Goal: Task Accomplishment & Management: Manage account settings

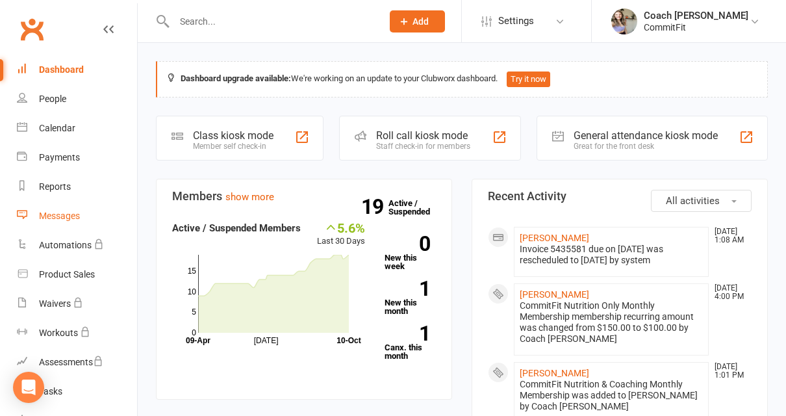
click at [60, 214] on div "Messages" at bounding box center [59, 215] width 41 height 10
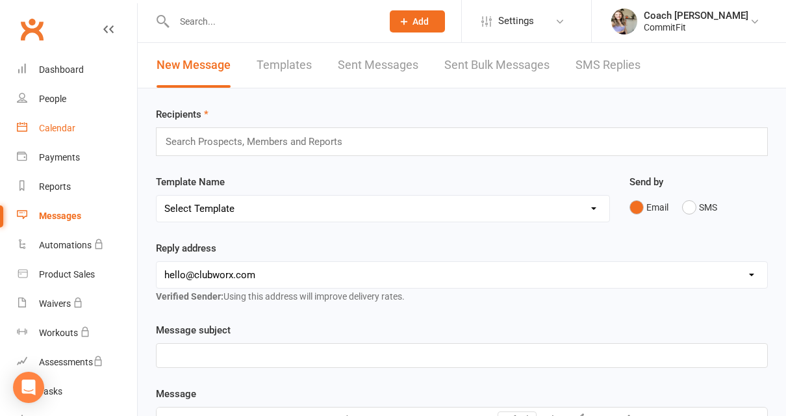
click at [62, 123] on div "Calendar" at bounding box center [57, 128] width 36 height 10
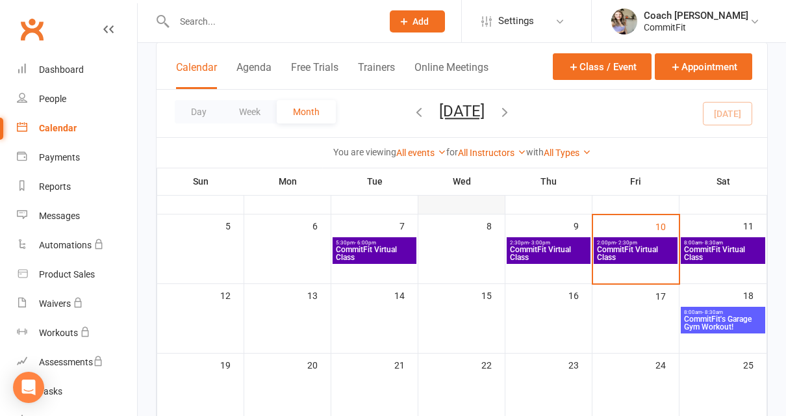
scroll to position [158, 0]
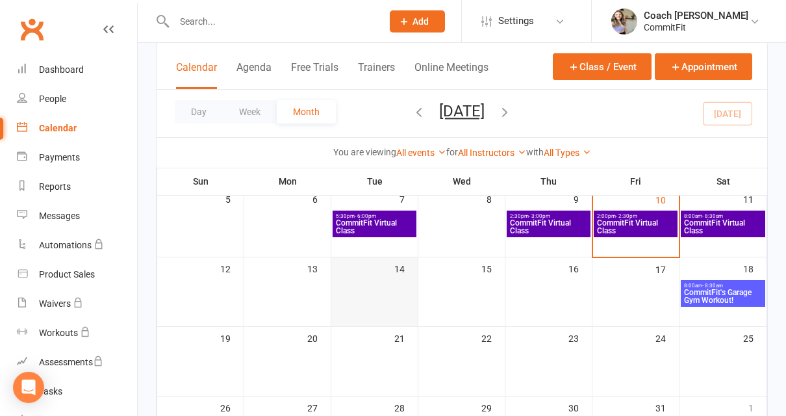
click at [389, 307] on div at bounding box center [375, 293] width 84 height 27
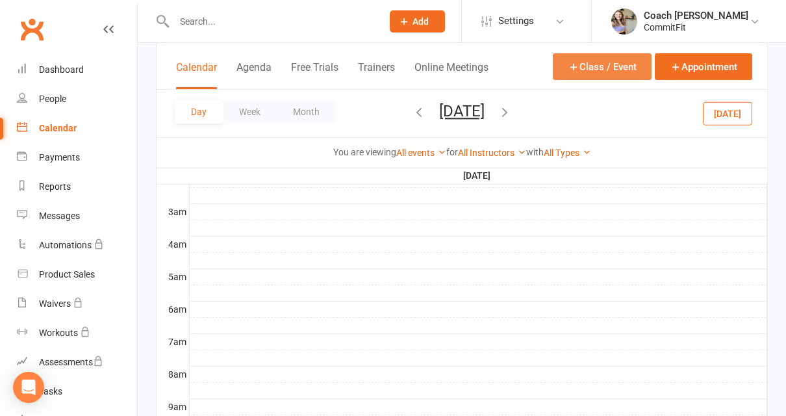
click at [615, 66] on button "Class / Event" at bounding box center [602, 66] width 99 height 27
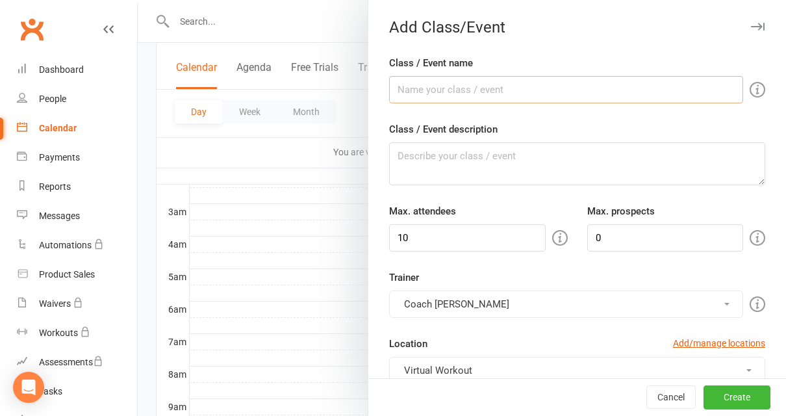
click at [558, 84] on input "Class / Event name" at bounding box center [566, 89] width 354 height 27
type input "CommitFit Virtual Class"
click at [515, 149] on textarea "Class / Event description" at bounding box center [577, 163] width 376 height 43
paste textarea "Class Equipment: Mat, Dumbbells- variety of weight, Kettlebell, Bench/Chair/Fit…"
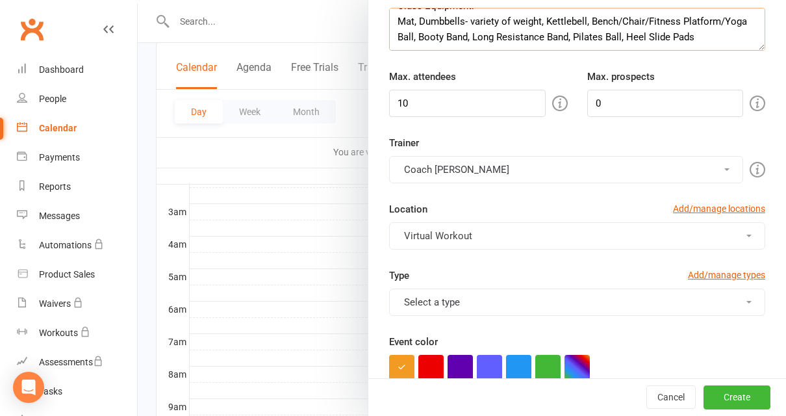
scroll to position [136, 0]
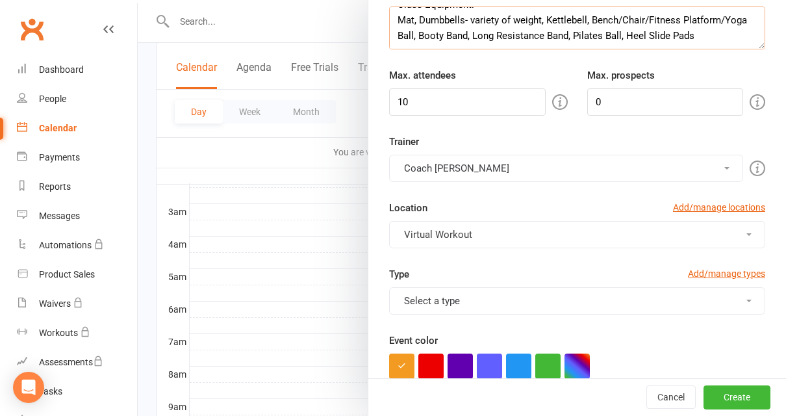
type textarea "Class Equipment: Mat, Dumbbells- variety of weight, Kettlebell, Bench/Chair/Fit…"
click at [551, 299] on button "Select a type" at bounding box center [577, 300] width 376 height 27
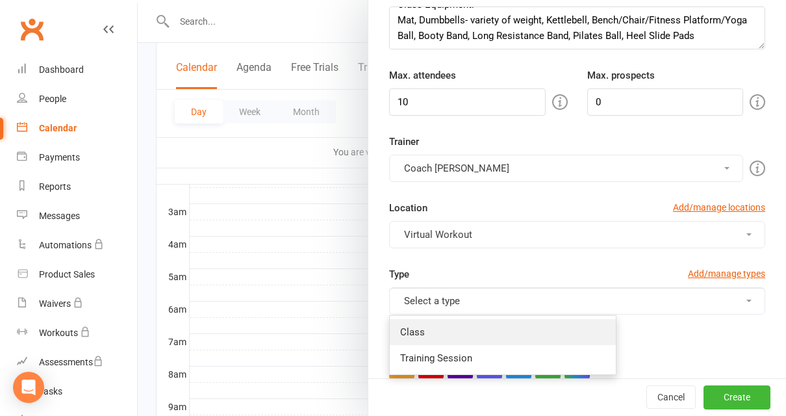
click at [492, 320] on link "Class" at bounding box center [503, 332] width 226 height 26
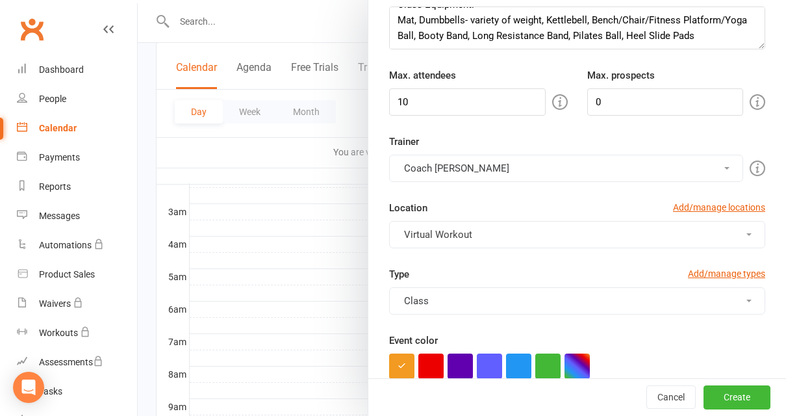
click at [463, 351] on div "Event color" at bounding box center [577, 356] width 376 height 46
click at [463, 362] on button "button" at bounding box center [460, 365] width 25 height 25
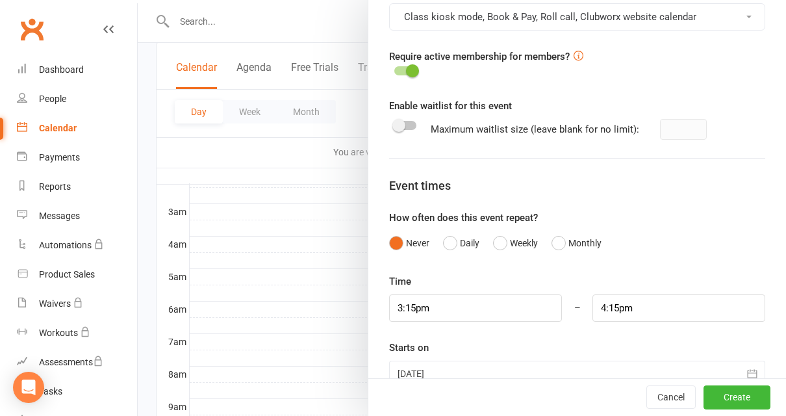
scroll to position [579, 0]
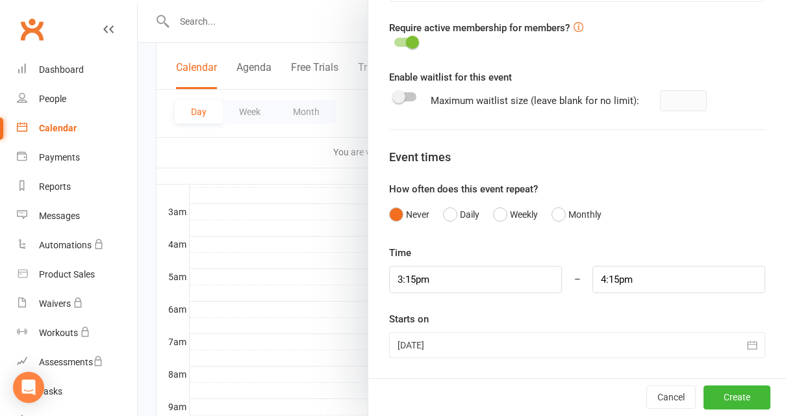
click at [527, 298] on div "Time 3:15pm – 4:15pm Starts on [DATE] [DATE] Sun Mon Tue Wed Thu Fri Sat 40 28 …" at bounding box center [577, 301] width 376 height 113
click at [524, 277] on input "3:15pm" at bounding box center [475, 279] width 173 height 27
type input "5:30pm"
click at [415, 363] on li "5:30pm" at bounding box center [421, 363] width 62 height 19
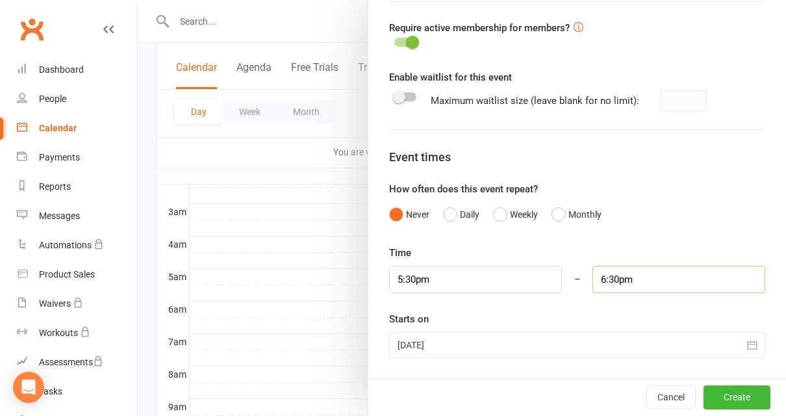
click at [624, 281] on input "6:30pm" at bounding box center [679, 279] width 173 height 27
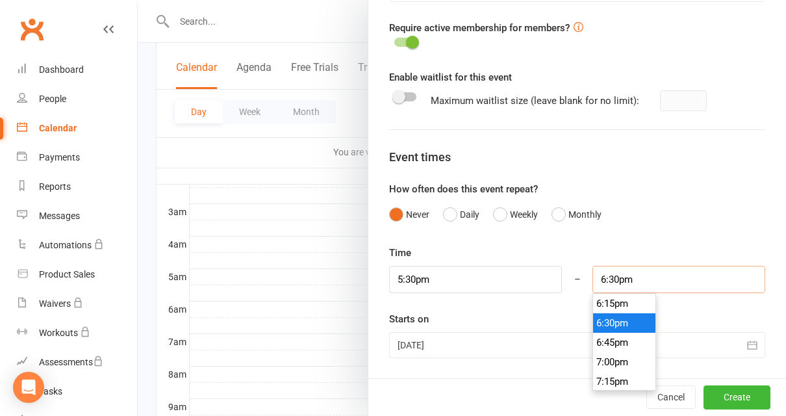
scroll to position [1383, 0]
type input "6:00pm"
click at [628, 325] on li "6:00pm" at bounding box center [624, 323] width 62 height 19
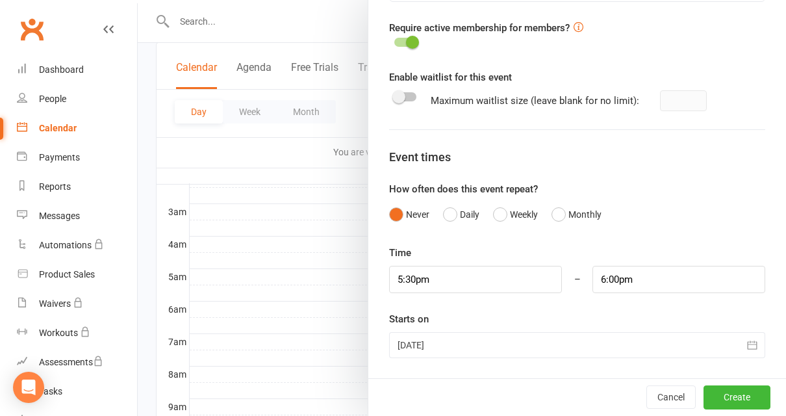
click at [557, 338] on div at bounding box center [577, 345] width 376 height 26
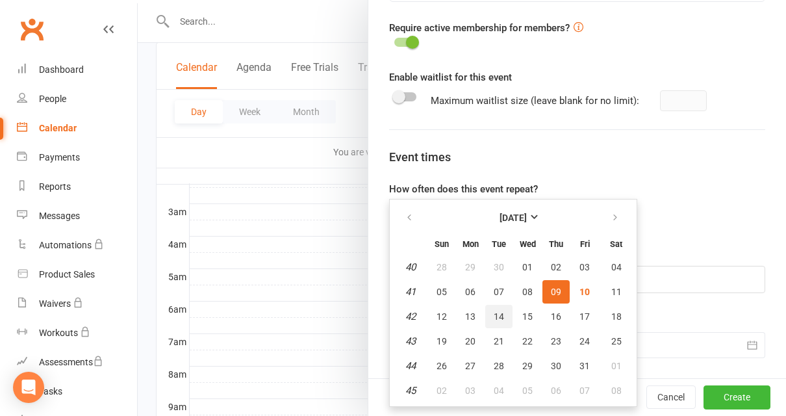
click at [498, 317] on span "14" at bounding box center [499, 316] width 10 height 10
type input "[DATE]"
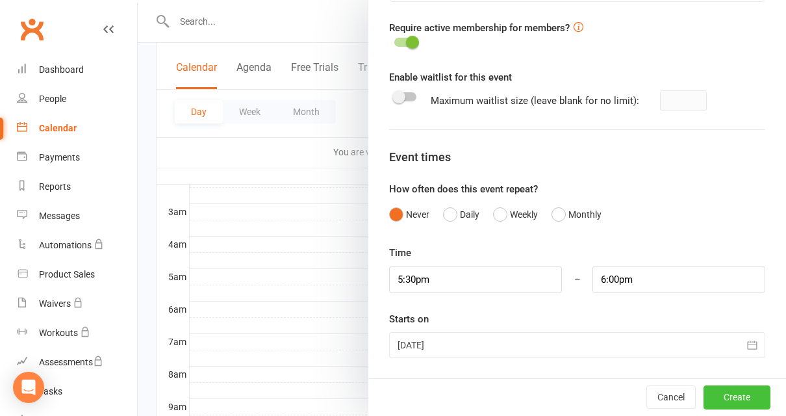
click at [739, 390] on button "Create" at bounding box center [737, 397] width 67 height 23
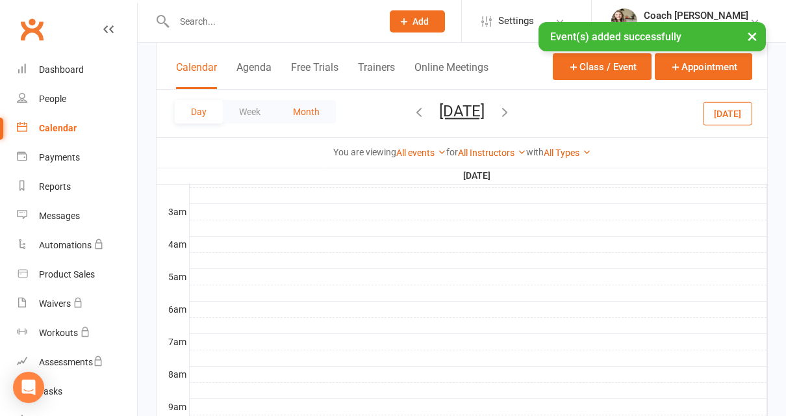
click at [324, 109] on button "Month" at bounding box center [306, 111] width 59 height 23
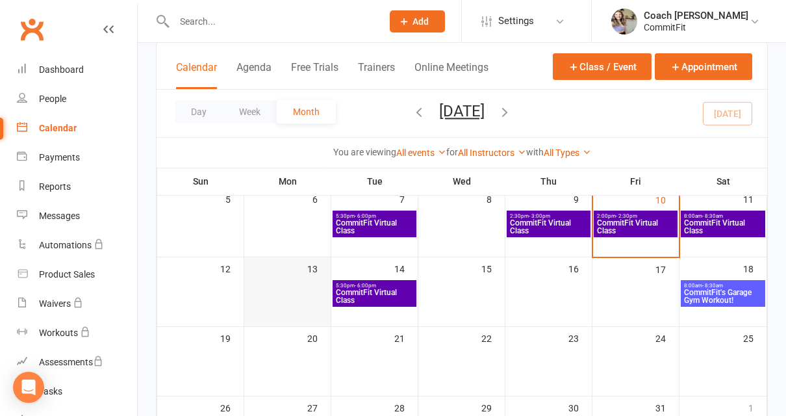
click at [319, 292] on div at bounding box center [288, 293] width 84 height 27
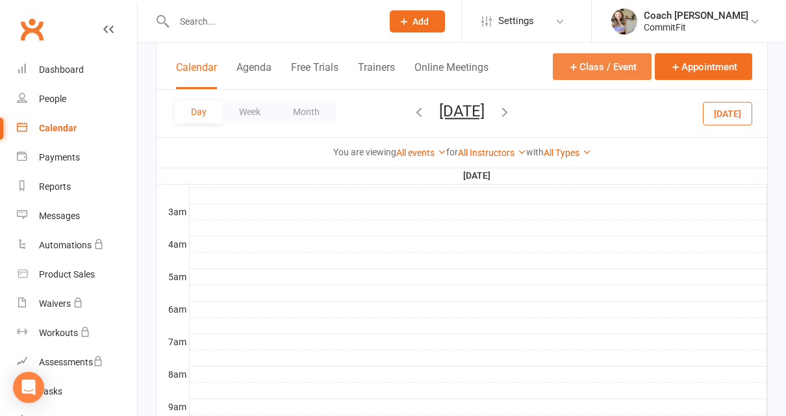
click at [611, 72] on button "Class / Event" at bounding box center [602, 66] width 99 height 27
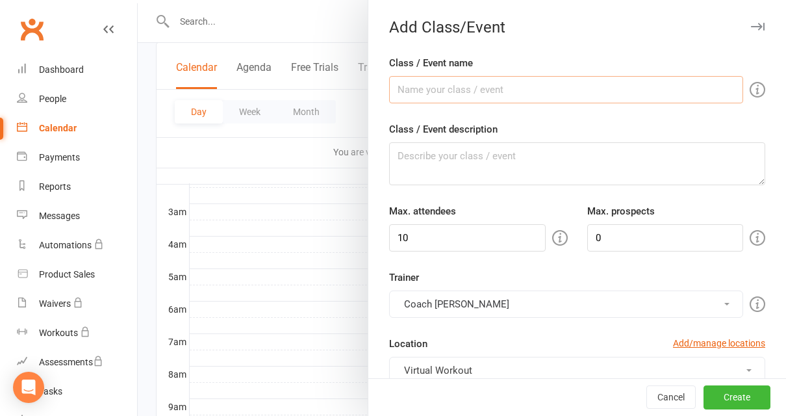
click at [567, 81] on input "Class / Event name" at bounding box center [566, 89] width 354 height 27
type input "CommitFit Virtual Class"
click at [538, 154] on textarea "Class / Event description" at bounding box center [577, 163] width 376 height 43
paste textarea "Class Equipment: Mat, Dumbbells- variety of weight, Kettlebell, Bench/Chair/Fit…"
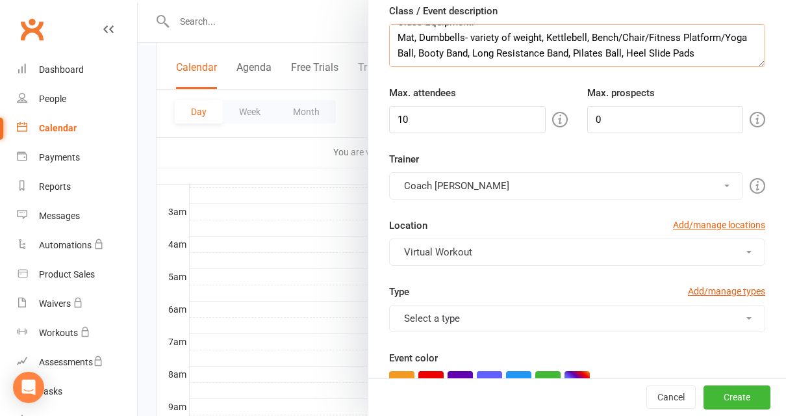
scroll to position [186, 0]
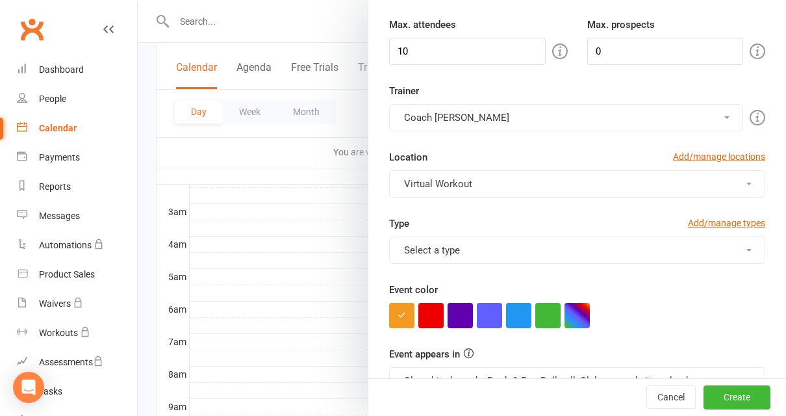
type textarea "Class Equipment: Mat, Dumbbells- variety of weight, Kettlebell, Bench/Chair/Fit…"
click at [518, 248] on button "Select a type" at bounding box center [577, 249] width 376 height 27
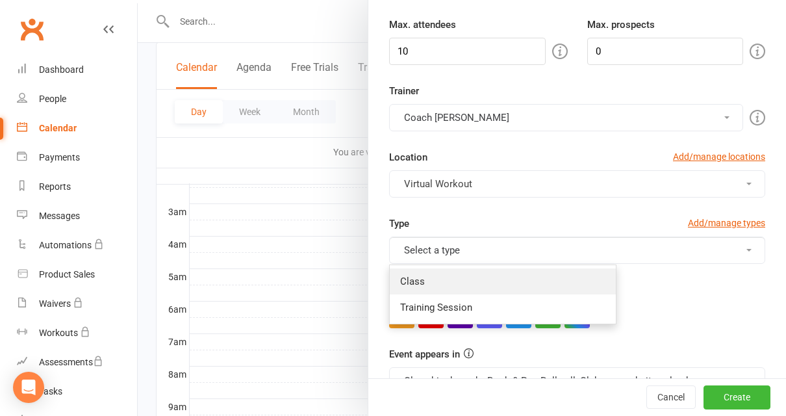
click at [476, 275] on link "Class" at bounding box center [503, 281] width 226 height 26
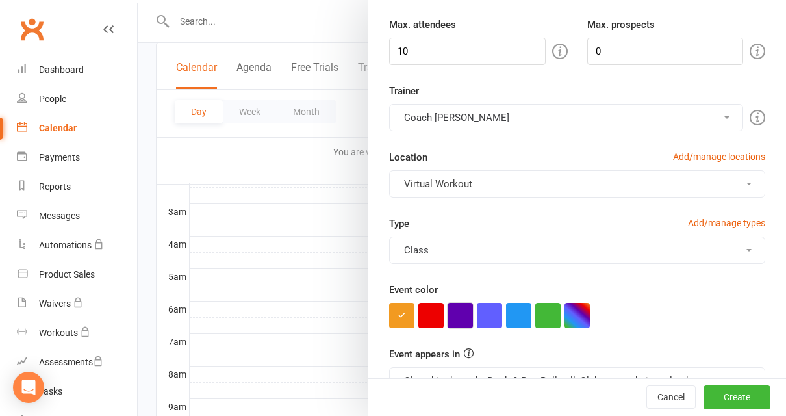
click at [466, 312] on button "button" at bounding box center [460, 315] width 25 height 25
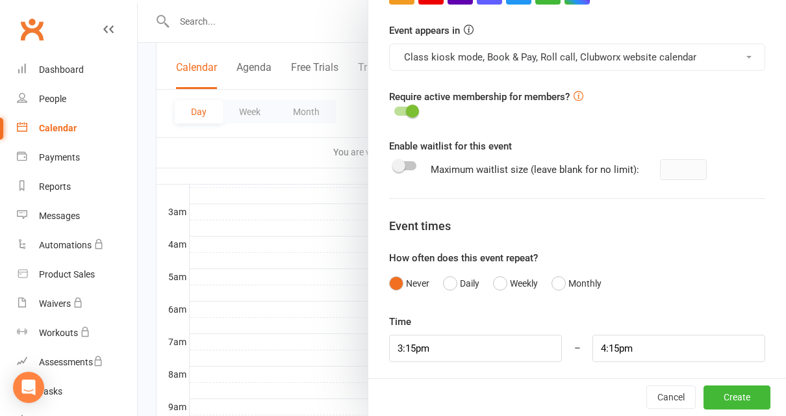
scroll to position [579, 0]
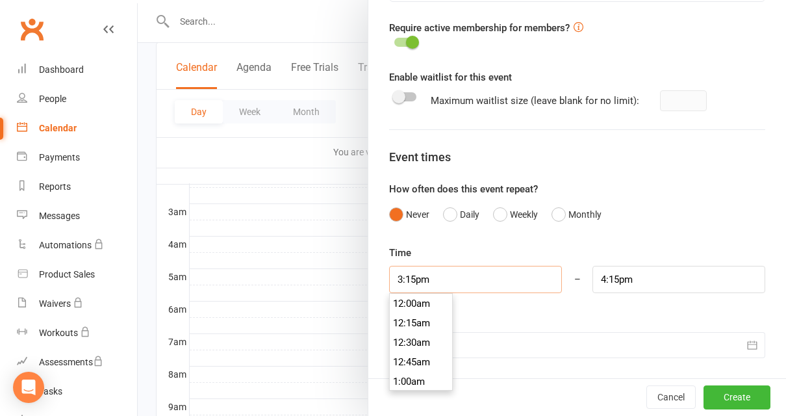
click at [543, 274] on input "3:15pm" at bounding box center [475, 279] width 173 height 27
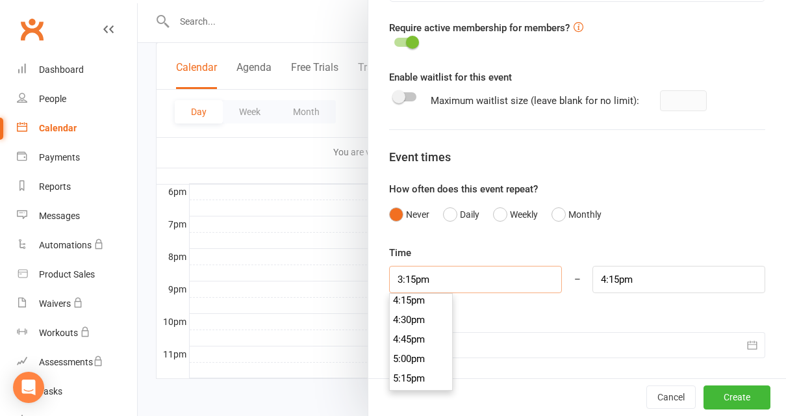
scroll to position [1256, 0]
type input "4:30pm"
click at [434, 330] on li "4:30pm" at bounding box center [421, 333] width 62 height 19
click at [624, 270] on input "5:30pm" at bounding box center [679, 279] width 173 height 27
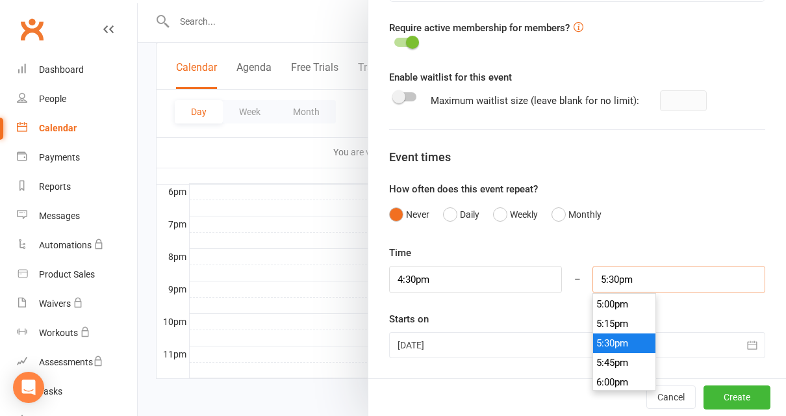
scroll to position [1323, 0]
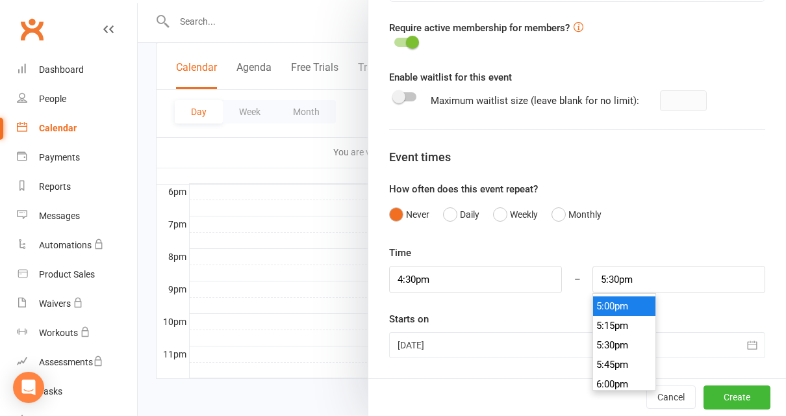
type input "5:00pm"
click at [632, 310] on li "5:00pm" at bounding box center [624, 305] width 62 height 19
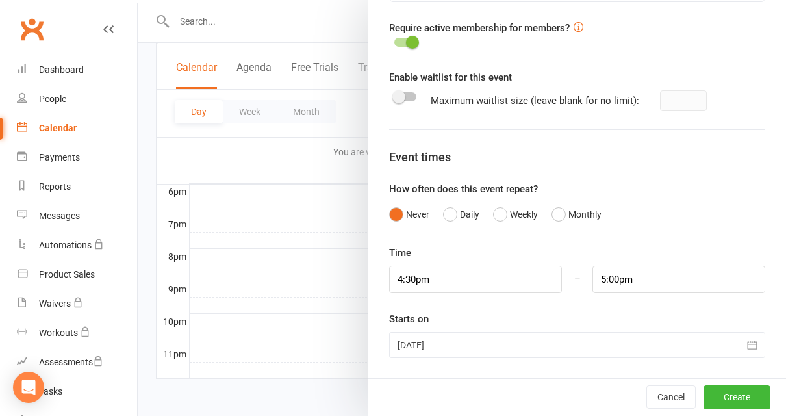
click at [758, 339] on icon "button" at bounding box center [752, 344] width 13 height 13
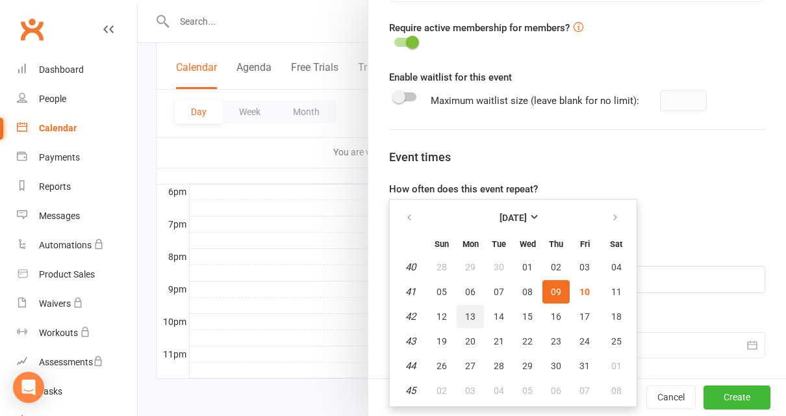
click at [471, 314] on span "13" at bounding box center [470, 316] width 10 height 10
type input "[DATE]"
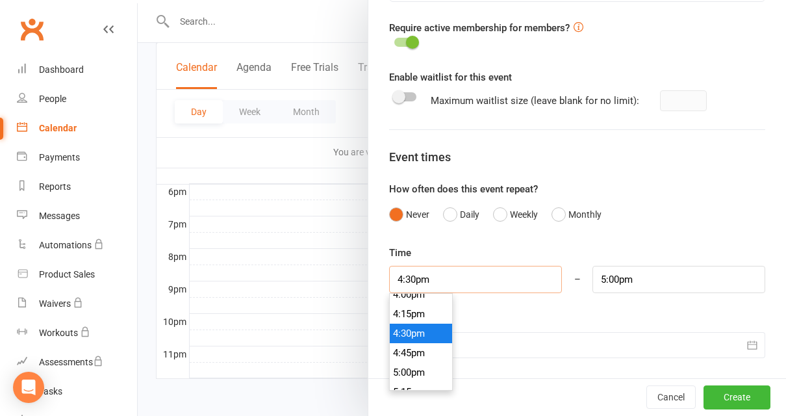
click at [405, 278] on input "4:30pm" at bounding box center [475, 279] width 173 height 27
type input "5:00pm"
click at [428, 338] on li "5:00pm" at bounding box center [421, 331] width 62 height 19
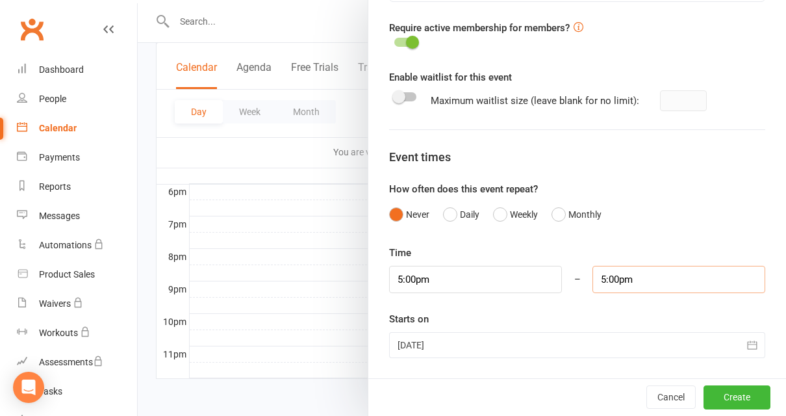
click at [612, 286] on input "5:00pm" at bounding box center [679, 279] width 173 height 27
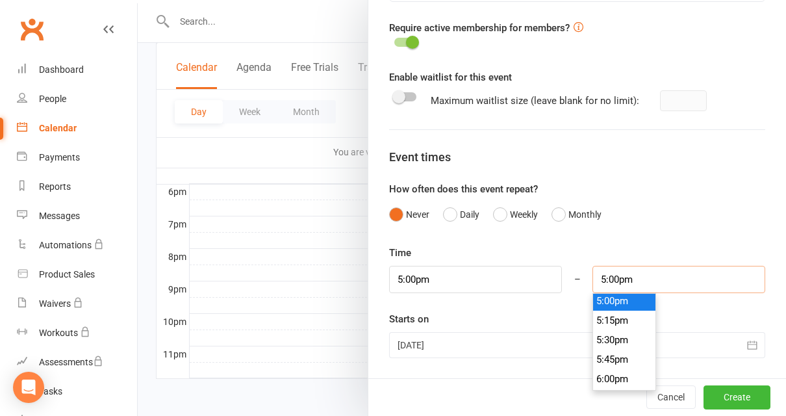
scroll to position [1329, 0]
type input "5:30pm"
click at [623, 345] on li "5:30pm" at bounding box center [624, 338] width 62 height 19
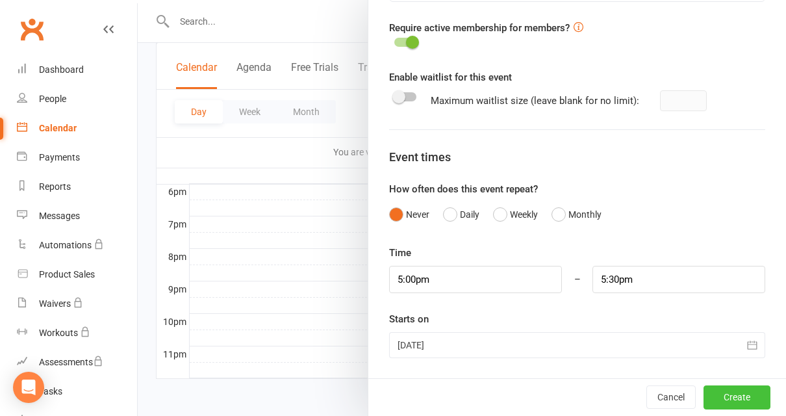
click at [733, 400] on button "Create" at bounding box center [737, 397] width 67 height 23
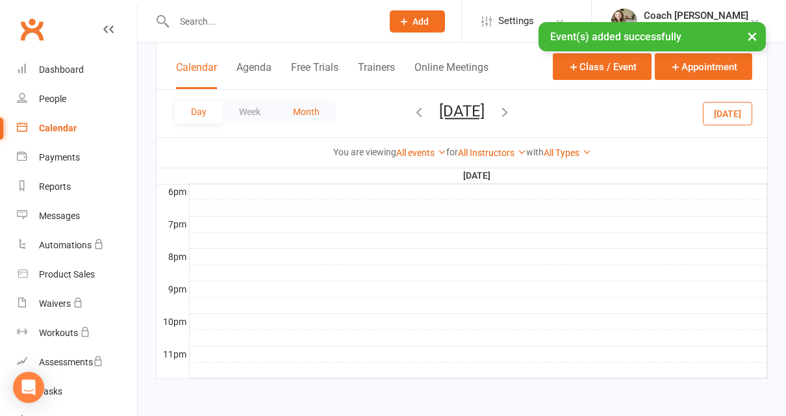
click at [321, 112] on button "Month" at bounding box center [306, 111] width 59 height 23
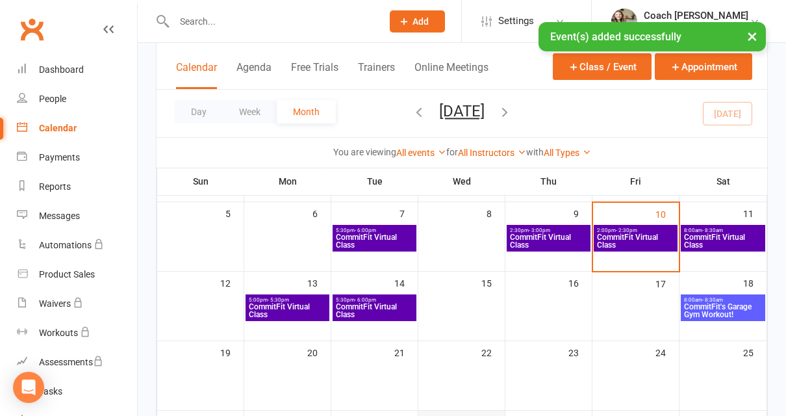
scroll to position [162, 0]
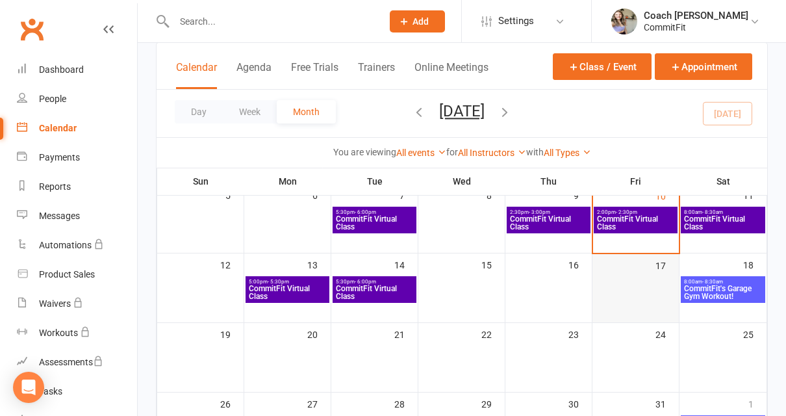
click at [664, 300] on div at bounding box center [636, 290] width 84 height 27
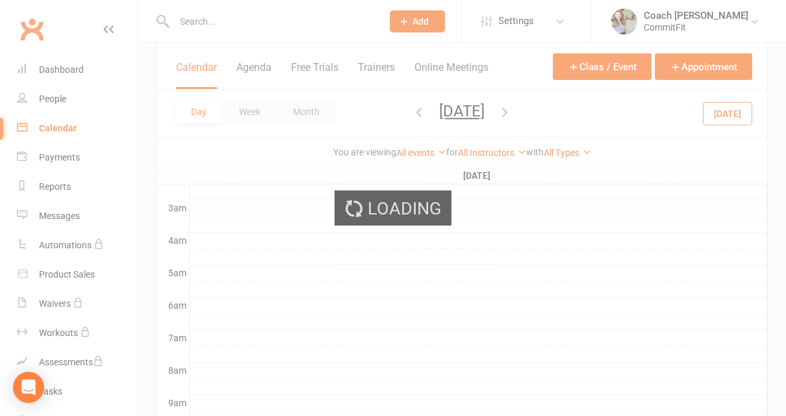
scroll to position [0, 0]
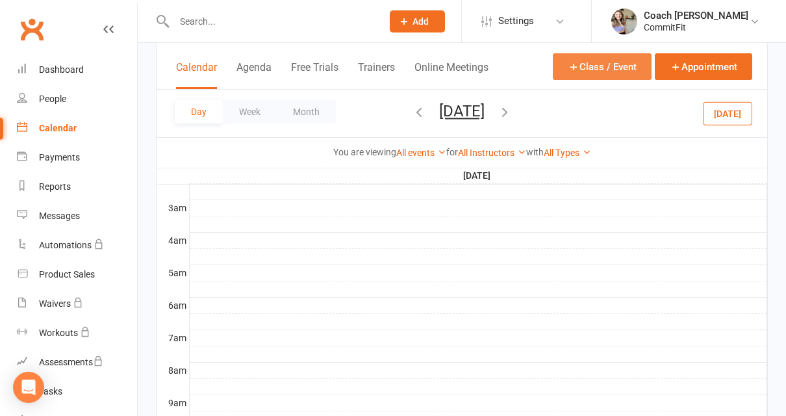
click at [614, 64] on button "Class / Event" at bounding box center [602, 66] width 99 height 27
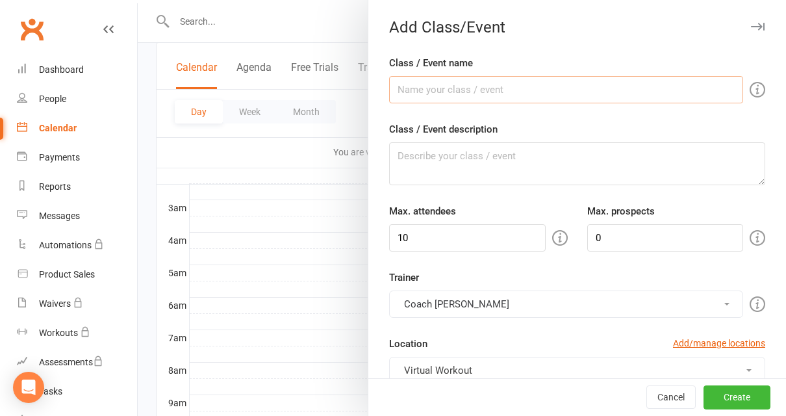
click at [564, 88] on input "Class / Event name" at bounding box center [566, 89] width 354 height 27
type input "CommitFit Virtual Class"
click at [535, 146] on textarea "Class / Event description" at bounding box center [577, 163] width 376 height 43
paste textarea "Class Equipment: Mat, Dumbbells- variety of weight, Kettlebell, Bench/Chair/Fit…"
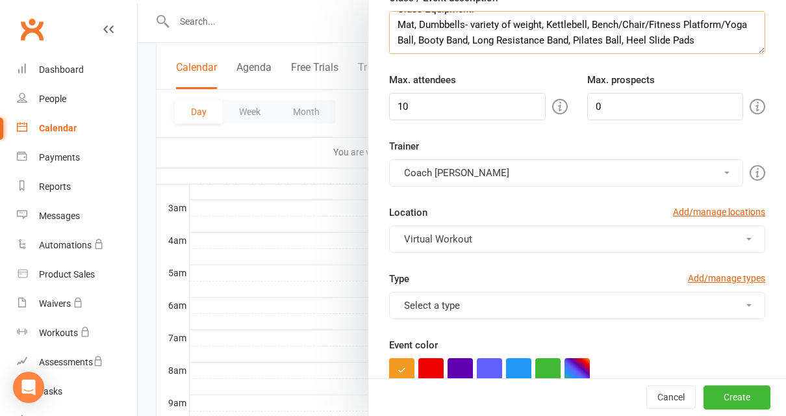
scroll to position [141, 0]
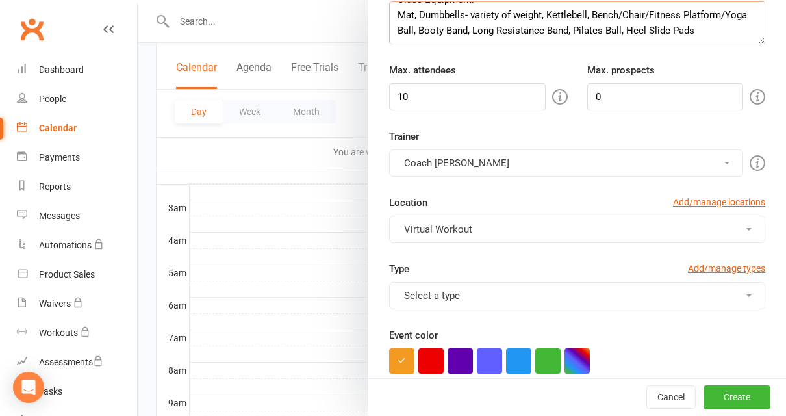
type textarea "Class Equipment: Mat, Dumbbells- variety of weight, Kettlebell, Bench/Chair/Fit…"
click at [520, 300] on button "Select a type" at bounding box center [577, 295] width 376 height 27
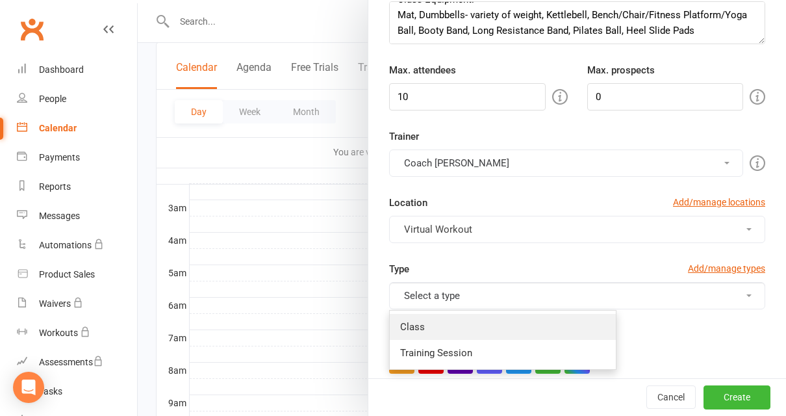
click at [484, 320] on link "Class" at bounding box center [503, 327] width 226 height 26
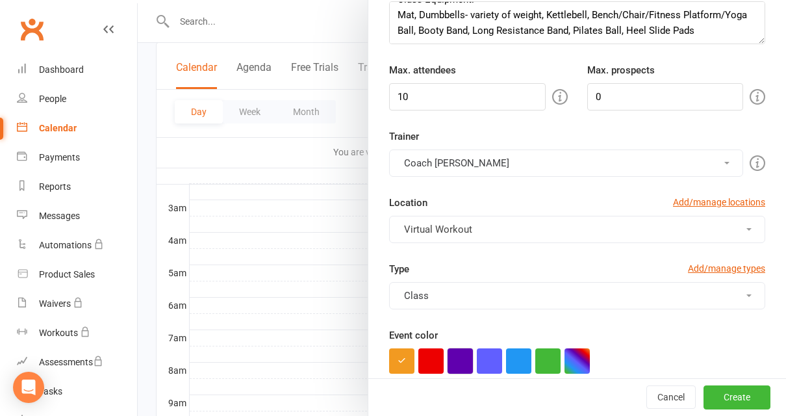
click at [462, 359] on button "button" at bounding box center [460, 360] width 25 height 25
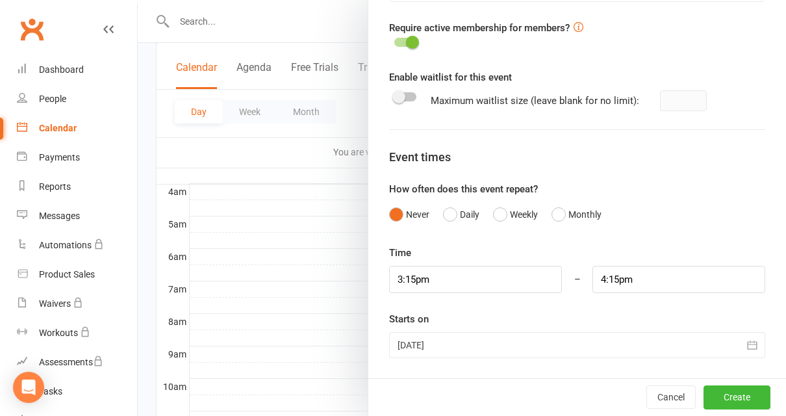
scroll to position [212, 0]
click at [522, 283] on input "3:15pm" at bounding box center [475, 279] width 173 height 27
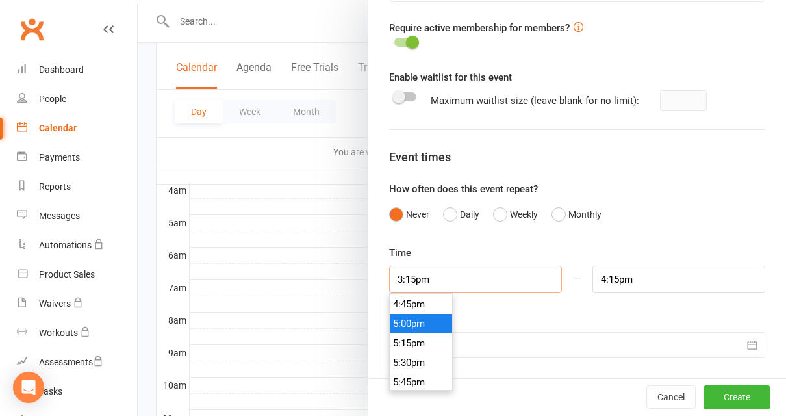
scroll to position [1307, 0]
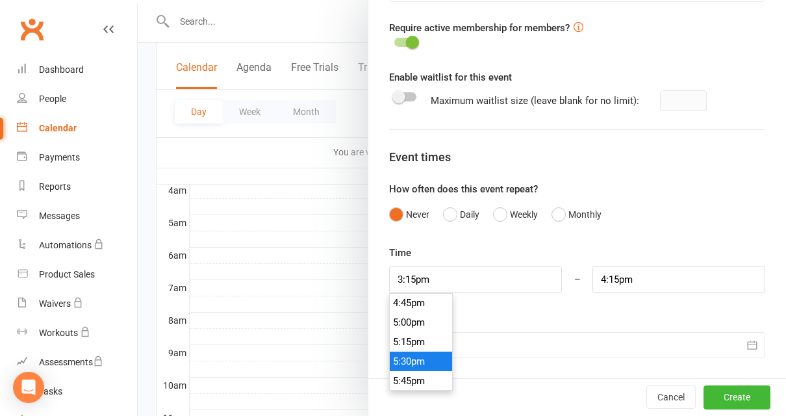
type input "5:30pm"
click at [422, 354] on li "5:30pm" at bounding box center [421, 360] width 62 height 19
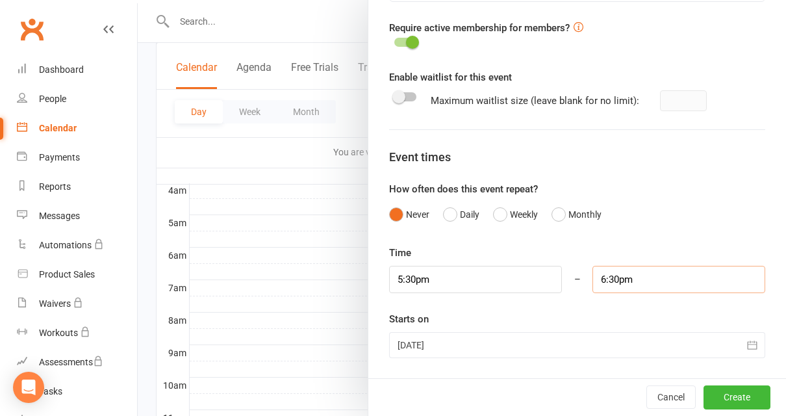
click at [643, 287] on input "6:30pm" at bounding box center [679, 279] width 173 height 27
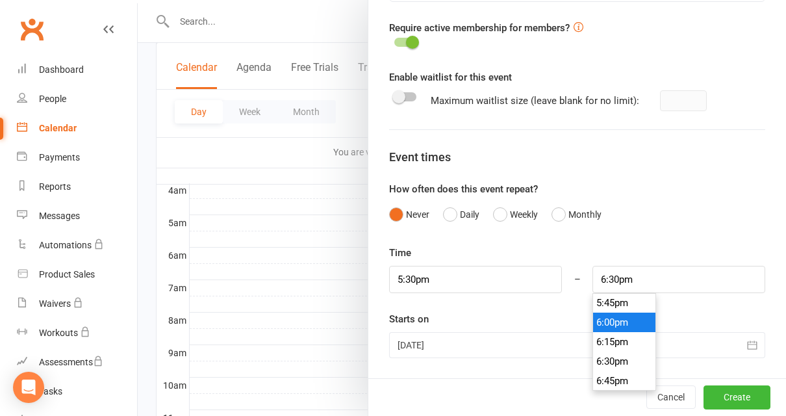
type input "6:00pm"
click at [628, 319] on li "6:00pm" at bounding box center [624, 321] width 62 height 19
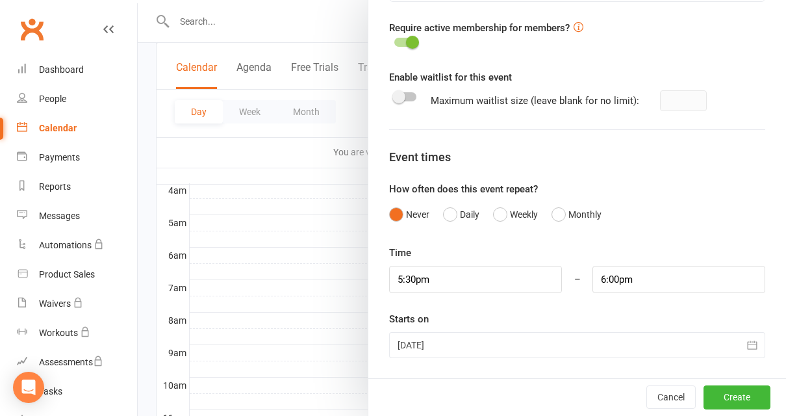
click at [752, 343] on icon "button" at bounding box center [752, 344] width 13 height 13
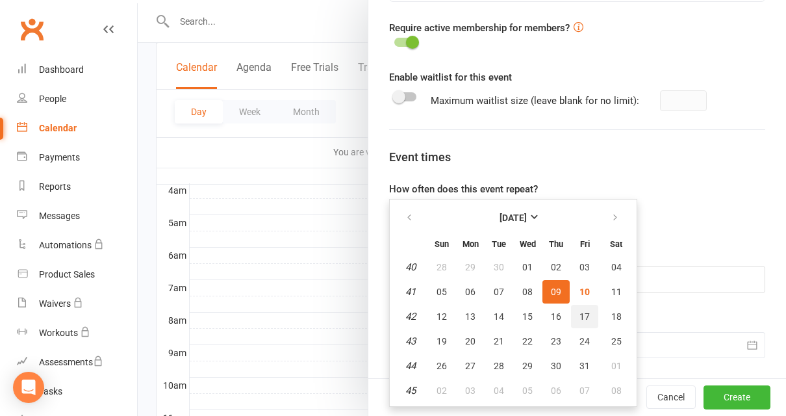
click at [589, 322] on button "17" at bounding box center [584, 316] width 27 height 23
type input "[DATE]"
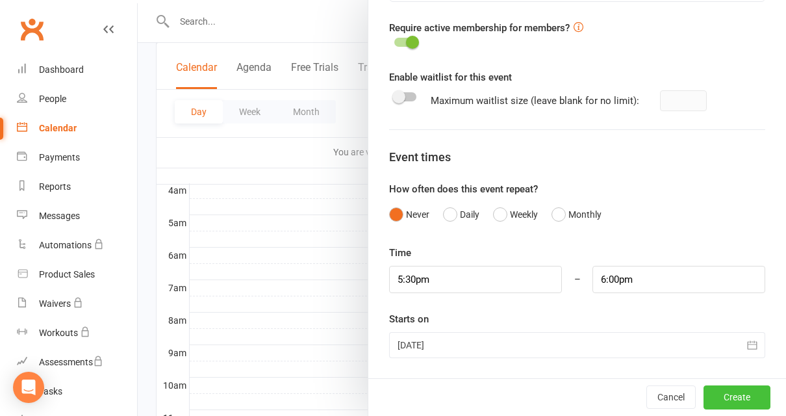
click at [740, 400] on button "Create" at bounding box center [737, 397] width 67 height 23
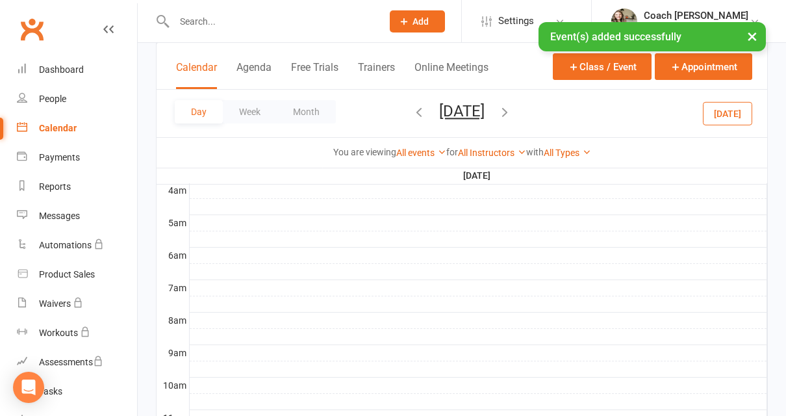
click at [337, 118] on div "Day Week Month [DATE] [DATE] Sun Mon Tue Wed Thu Fri Sat 28 29 30 01 02 03 04 0…" at bounding box center [462, 113] width 611 height 47
click at [322, 116] on button "Month" at bounding box center [306, 111] width 59 height 23
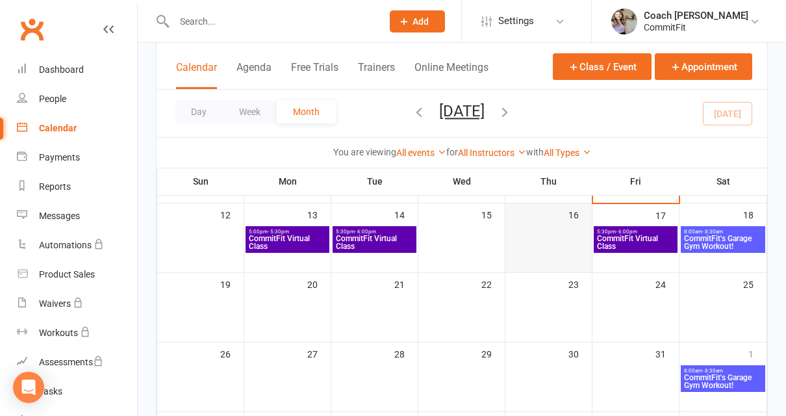
click at [552, 258] on td "16" at bounding box center [548, 238] width 87 height 70
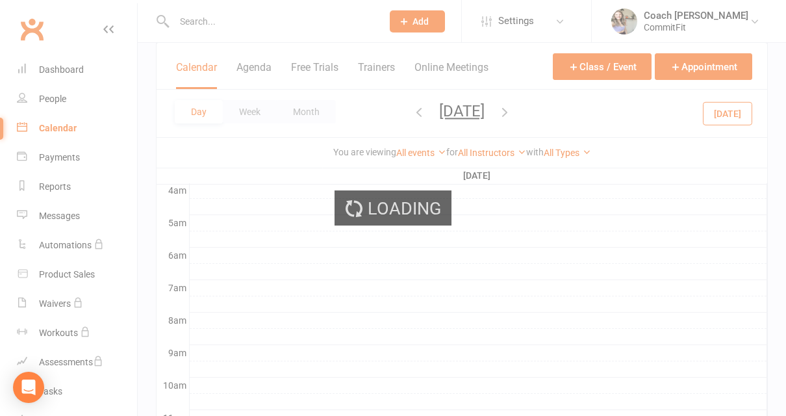
scroll to position [0, 0]
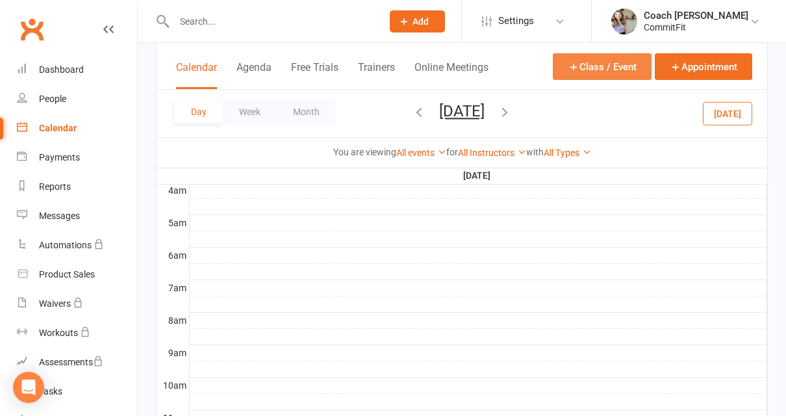
click at [627, 55] on button "Class / Event" at bounding box center [602, 66] width 99 height 27
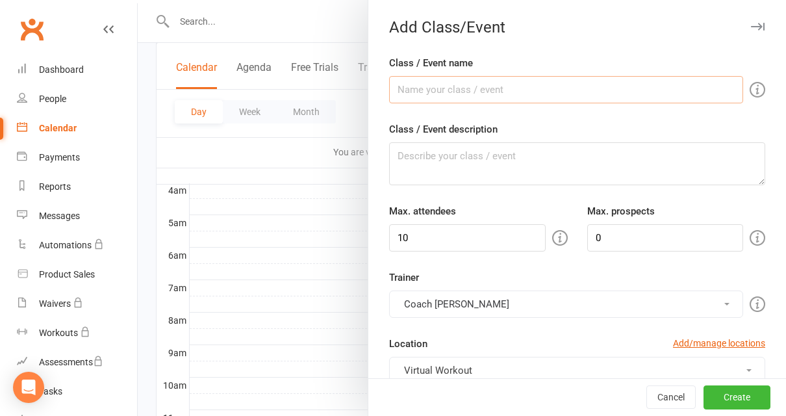
click at [585, 86] on input "Class / Event name" at bounding box center [566, 89] width 354 height 27
type input "CommitFit Virtual Class"
click at [516, 155] on textarea "Class / Event description" at bounding box center [577, 163] width 376 height 43
paste textarea "Class Equipment: Mat, Dumbbells- variety of weight, Kettlebell, Bench/Chair/Fit…"
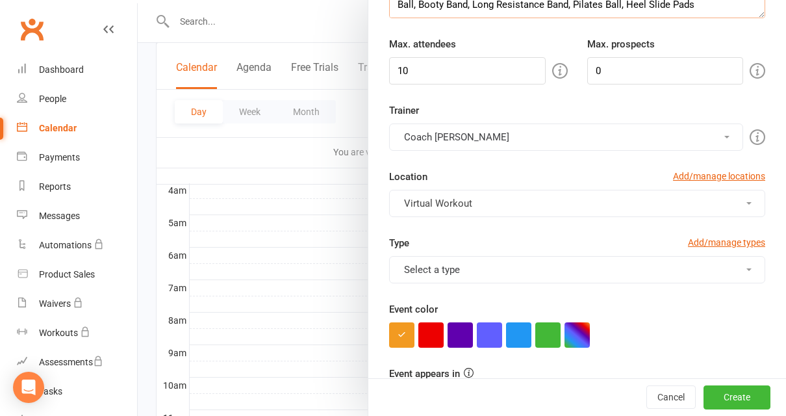
scroll to position [168, 0]
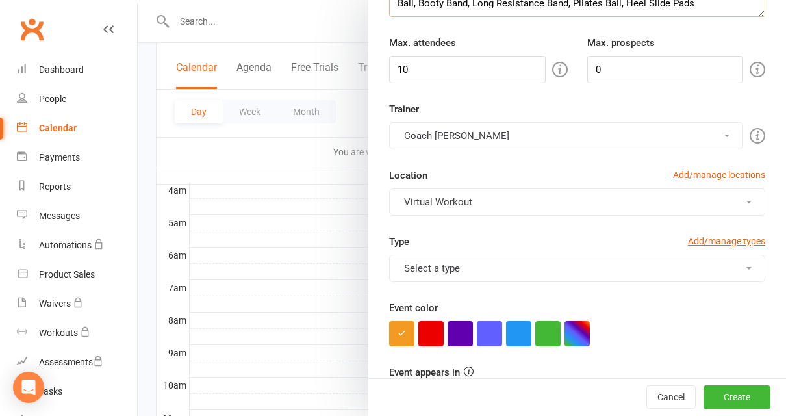
type textarea "Class Equipment: Mat, Dumbbells- variety of weight, Kettlebell, Bench/Chair/Fit…"
click at [546, 275] on button "Select a type" at bounding box center [577, 268] width 376 height 27
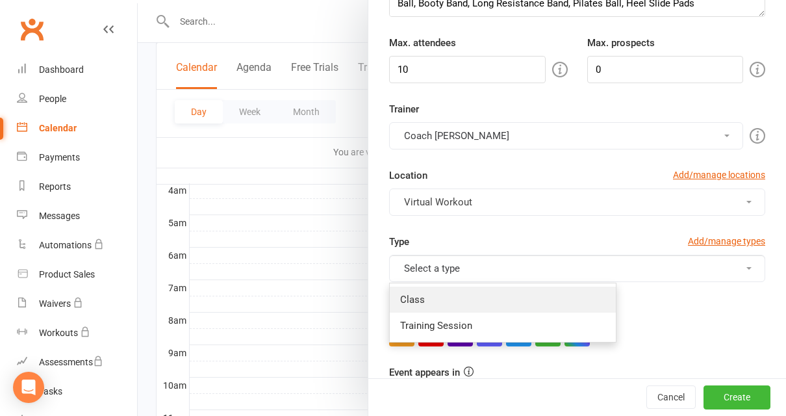
click at [481, 296] on link "Class" at bounding box center [503, 300] width 226 height 26
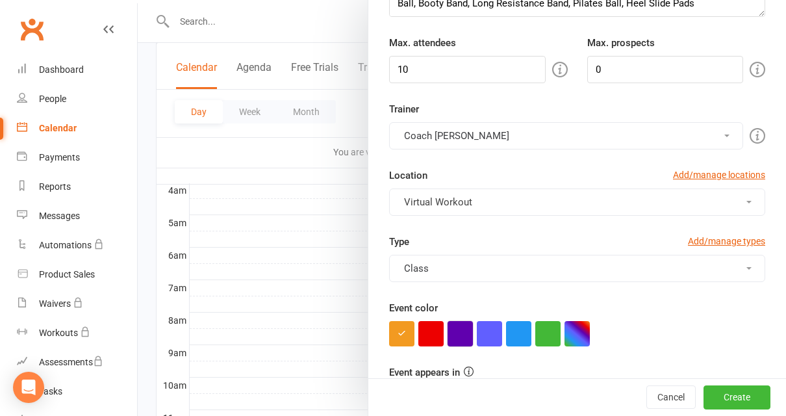
click at [459, 325] on button "button" at bounding box center [460, 333] width 25 height 25
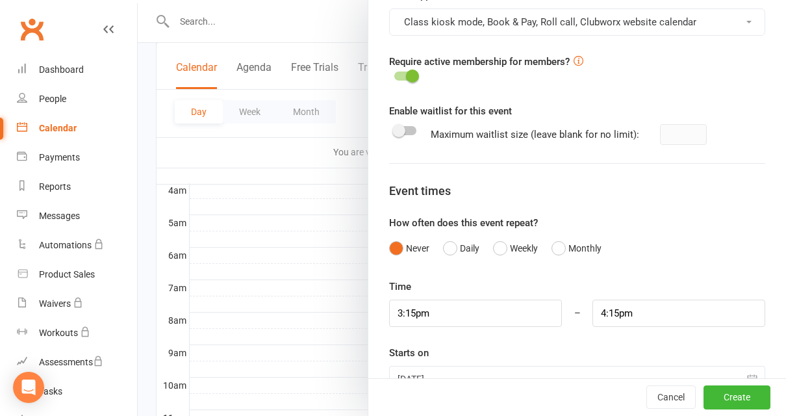
scroll to position [579, 0]
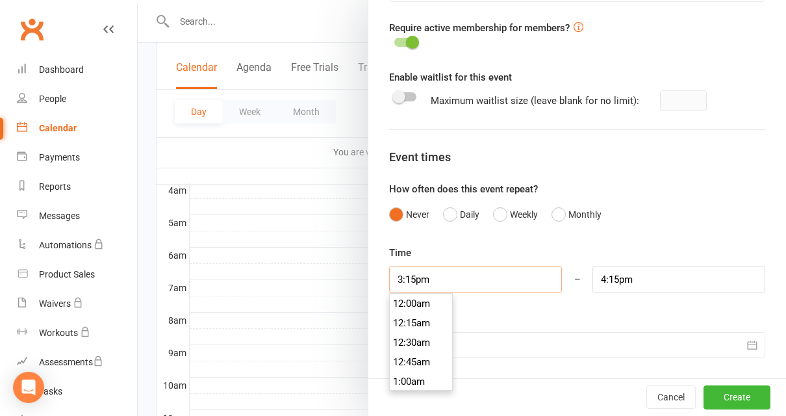
click at [511, 281] on input "3:15pm" at bounding box center [475, 279] width 173 height 27
type input "2:30pm"
click at [425, 309] on li "2:30pm" at bounding box center [421, 314] width 62 height 19
click at [631, 275] on input "3:30pm" at bounding box center [679, 279] width 173 height 27
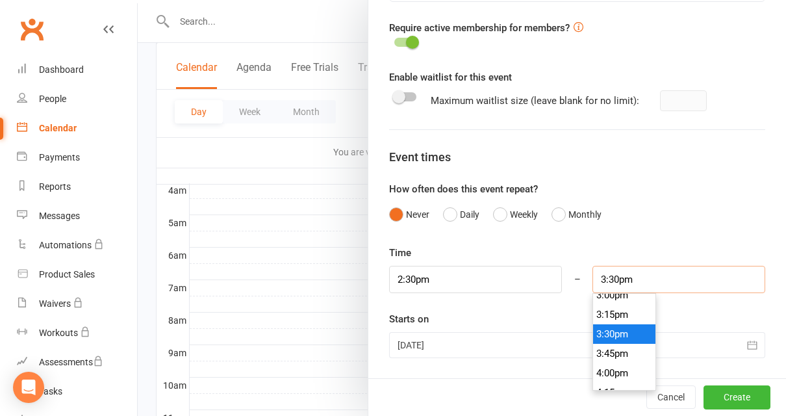
scroll to position [1176, 0]
type input "3:00pm"
click at [635, 302] on li "3:00pm" at bounding box center [624, 296] width 62 height 19
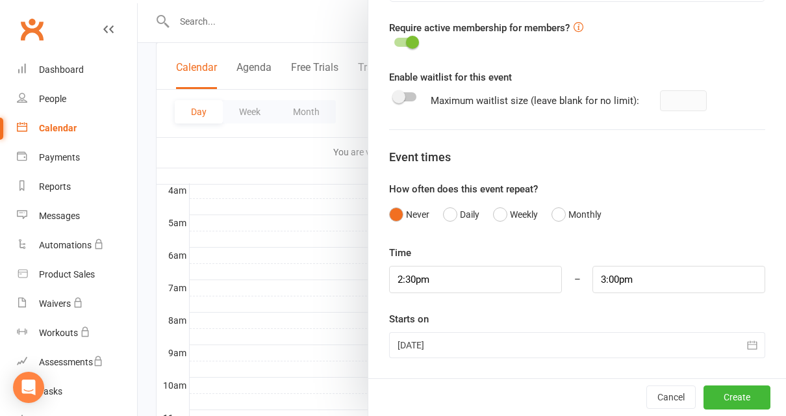
click at [750, 346] on icon "button" at bounding box center [752, 344] width 13 height 13
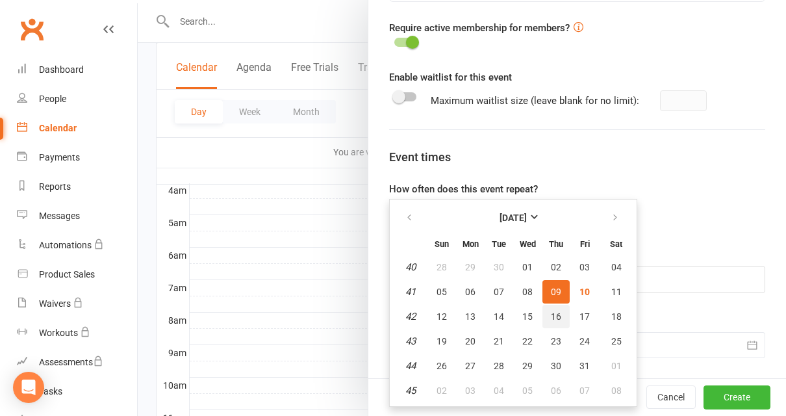
click at [565, 316] on button "16" at bounding box center [555, 316] width 27 height 23
type input "[DATE]"
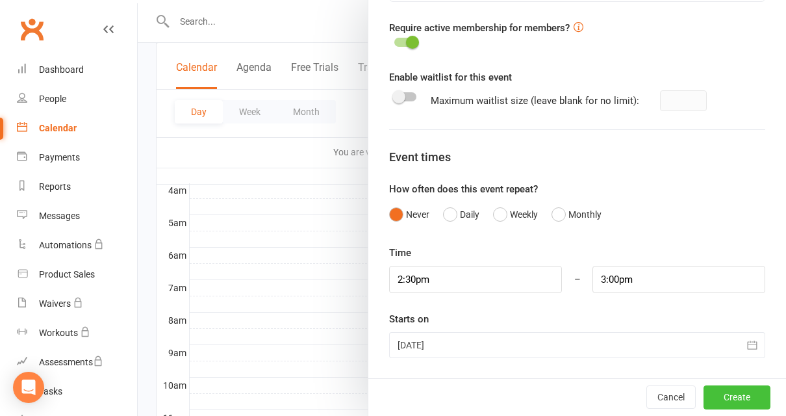
click at [731, 398] on button "Create" at bounding box center [737, 397] width 67 height 23
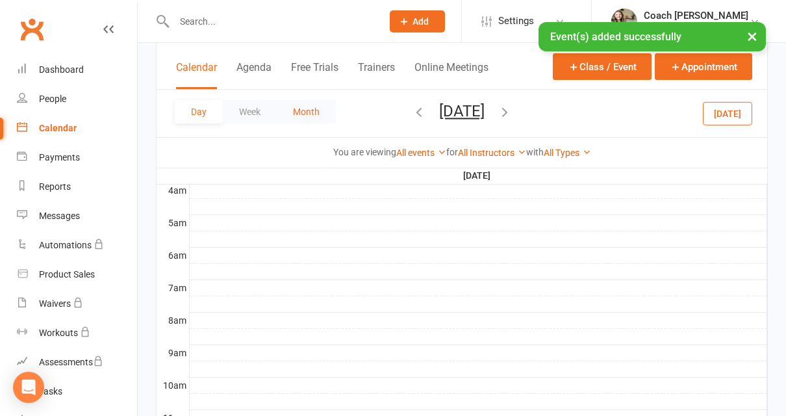
click at [304, 110] on button "Month" at bounding box center [306, 111] width 59 height 23
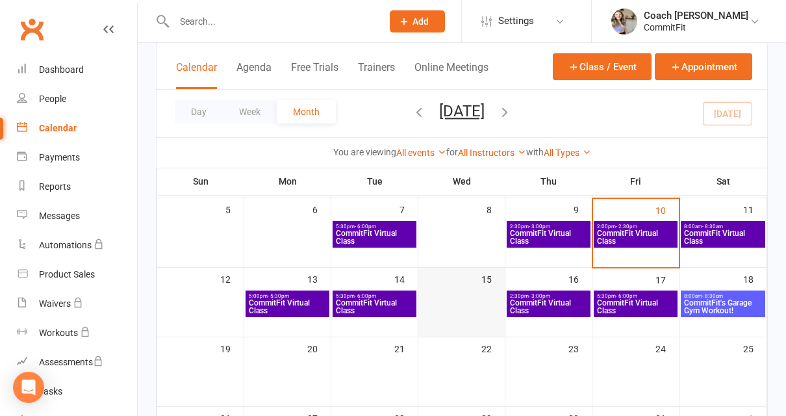
scroll to position [147, 0]
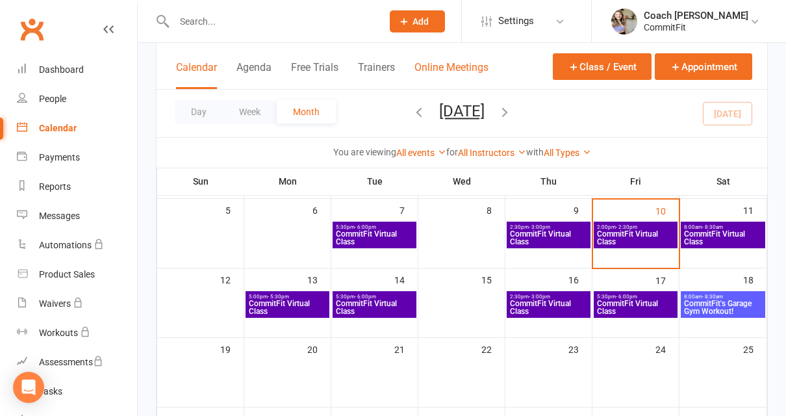
click at [460, 67] on button "Online Meetings" at bounding box center [451, 75] width 74 height 28
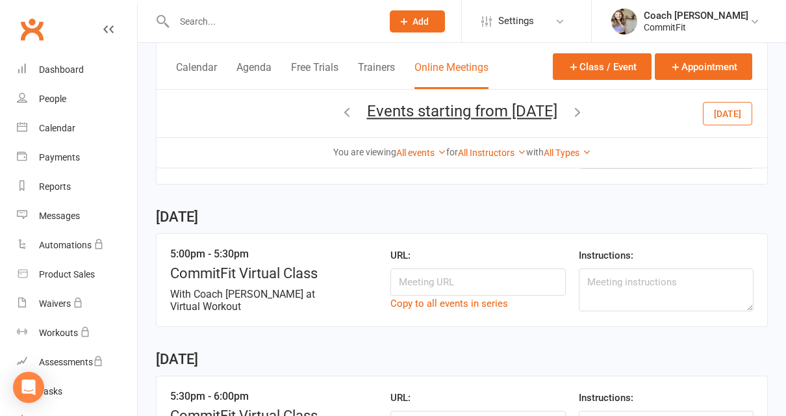
scroll to position [620, 0]
click at [453, 278] on input at bounding box center [477, 283] width 175 height 27
paste input "[URL][DOMAIN_NAME][SECURITY_DATA]"
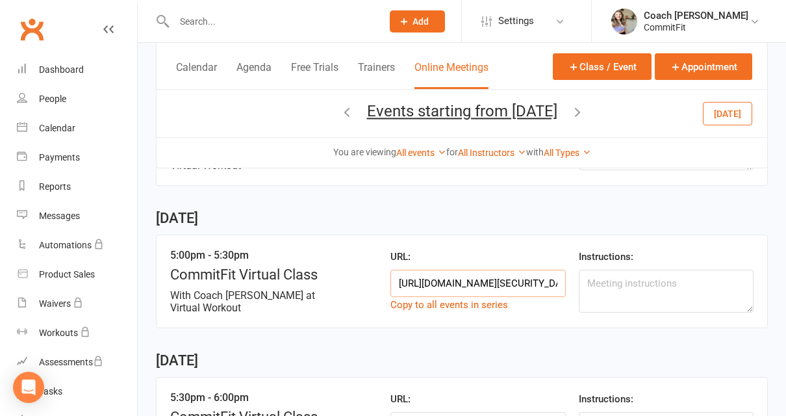
scroll to position [0, 220]
type input "[URL][DOMAIN_NAME][SECURITY_DATA]"
click at [509, 324] on div "[DATE] 5:30pm - 6:00pm CommitFit Virtual Class With Coach [PERSON_NAME] at Virt…" at bounding box center [462, 270] width 612 height 1286
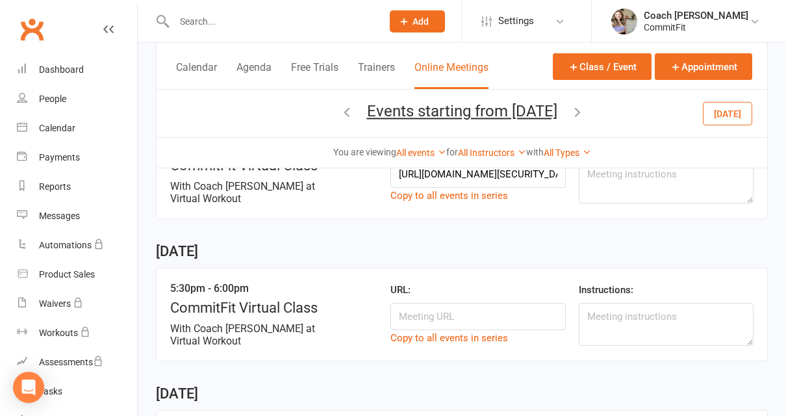
scroll to position [732, 0]
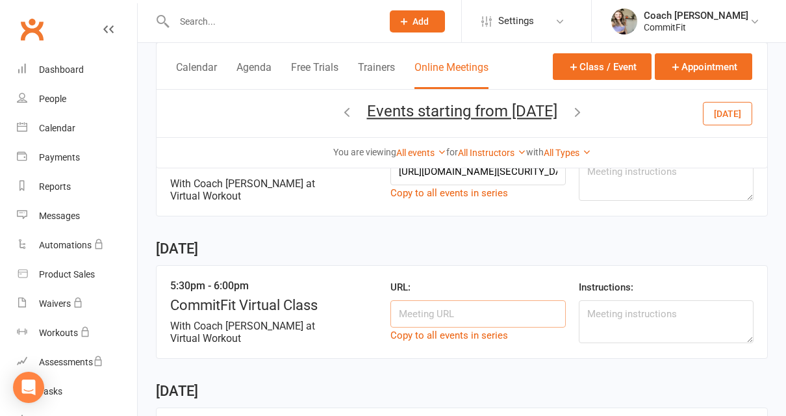
click at [480, 311] on input at bounding box center [477, 313] width 175 height 27
paste input "[URL][DOMAIN_NAME][SECURITY_DATA]"
type input "[URL][DOMAIN_NAME][SECURITY_DATA]"
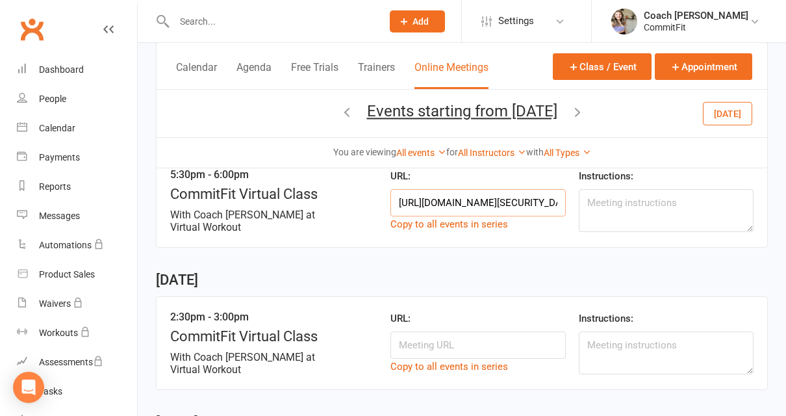
scroll to position [846, 0]
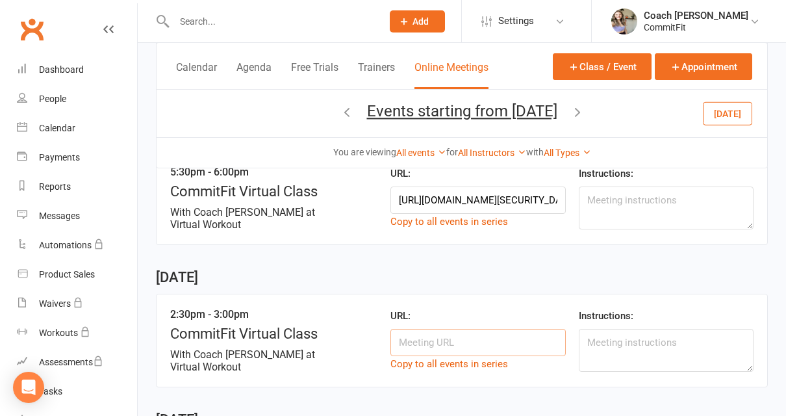
click at [470, 333] on input at bounding box center [477, 342] width 175 height 27
paste input "[URL][DOMAIN_NAME][SECURITY_DATA]"
type input "[URL][DOMAIN_NAME][SECURITY_DATA]"
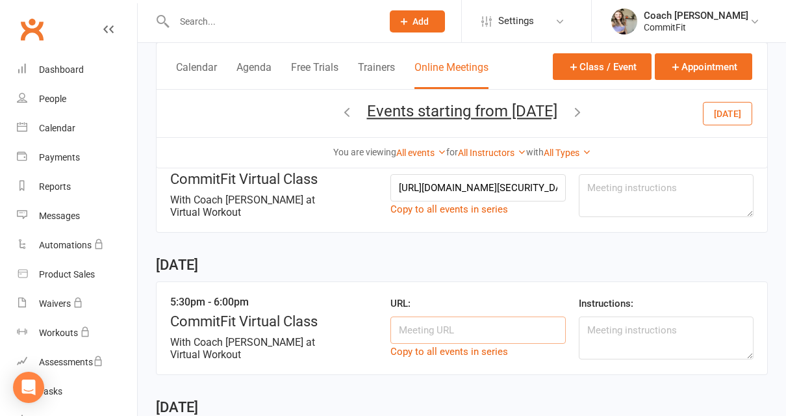
click at [505, 316] on input at bounding box center [477, 329] width 175 height 27
paste input "[URL][DOMAIN_NAME][SECURITY_DATA]"
type input "[URL][DOMAIN_NAME][SECURITY_DATA]"
click at [535, 296] on div "URL: [URL][DOMAIN_NAME][SECURITY_DATA] Copy to all events in series" at bounding box center [477, 328] width 175 height 65
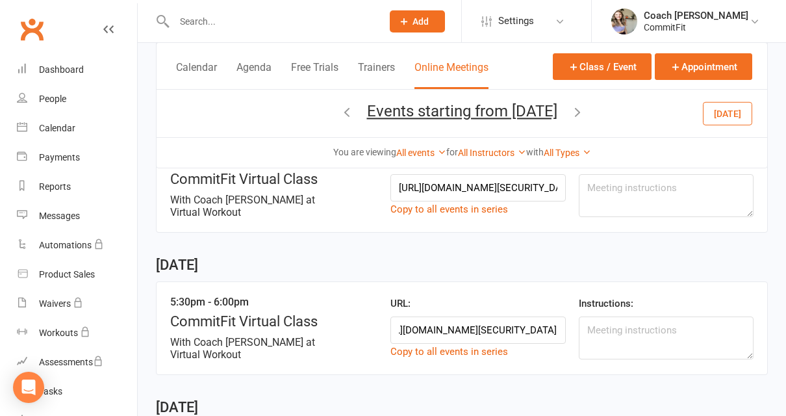
scroll to position [0, 0]
